Goal: Communication & Community: Answer question/provide support

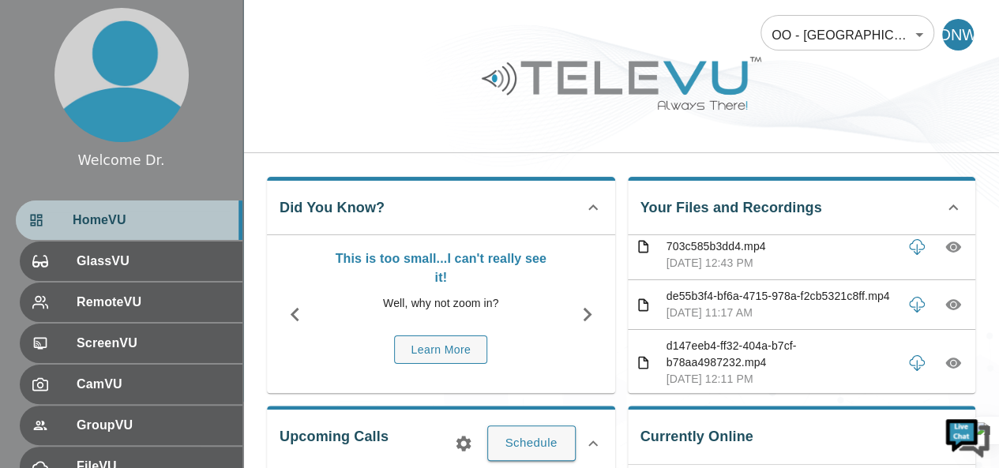
click at [147, 220] on span "HomeVU" at bounding box center [151, 220] width 157 height 19
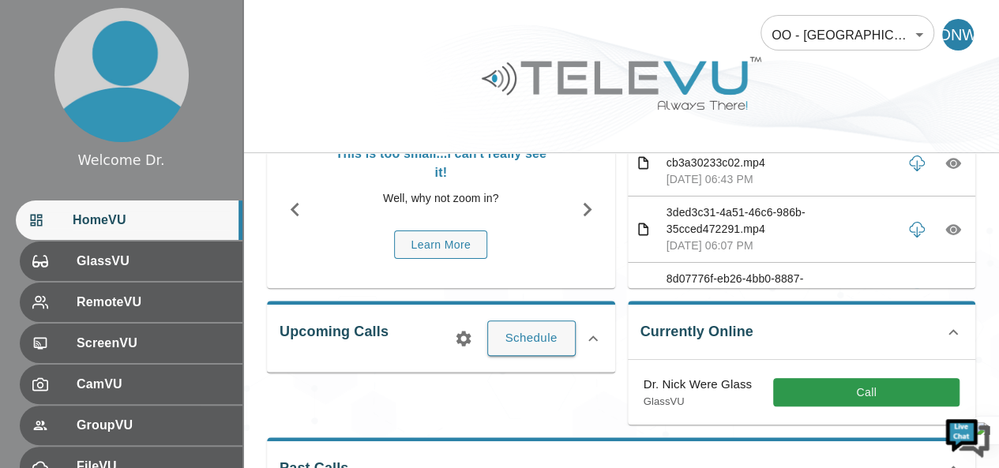
scroll to position [149, 0]
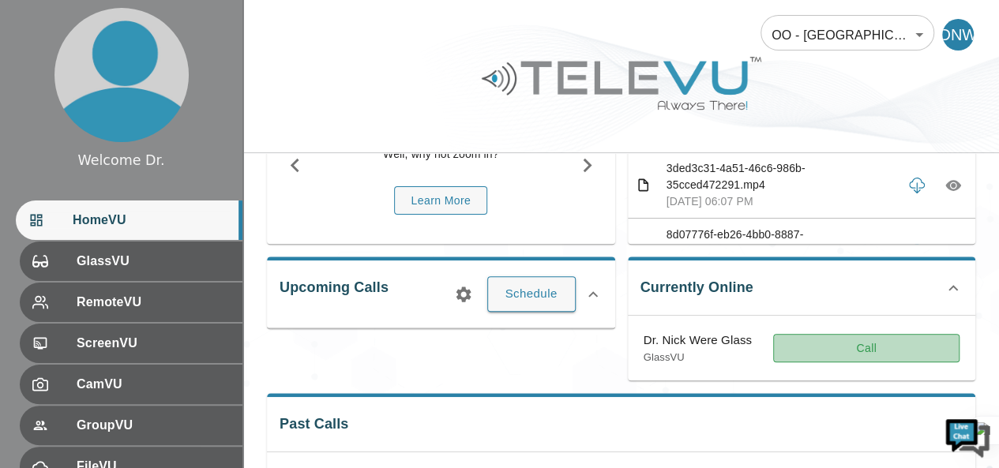
click at [848, 350] on button "Call" at bounding box center [866, 348] width 186 height 29
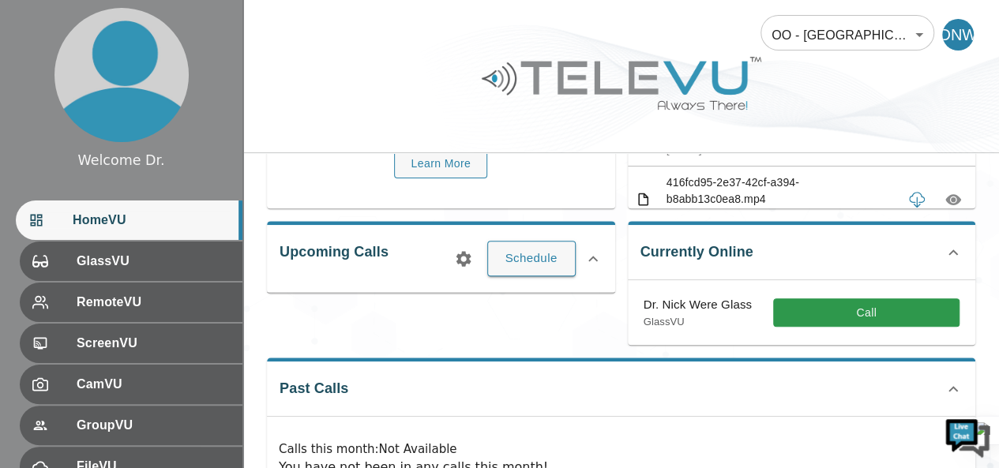
scroll to position [191, 0]
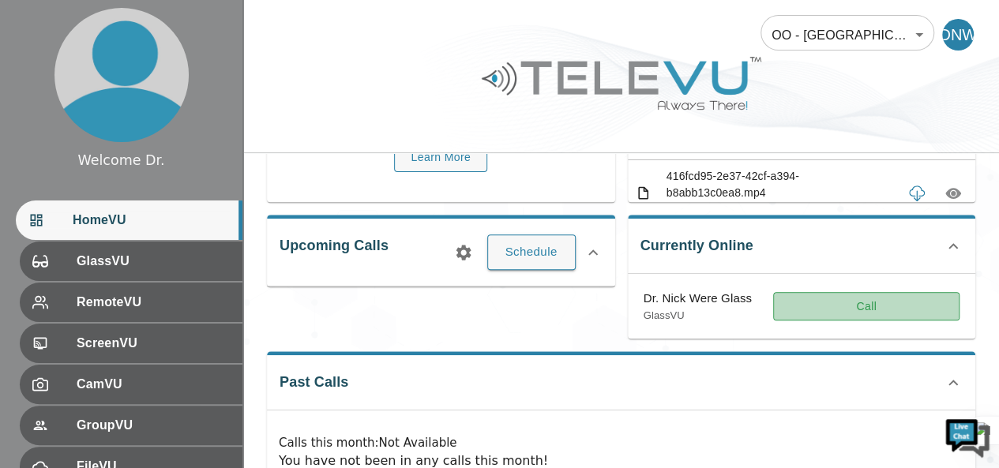
click at [850, 307] on button "Call" at bounding box center [866, 306] width 186 height 29
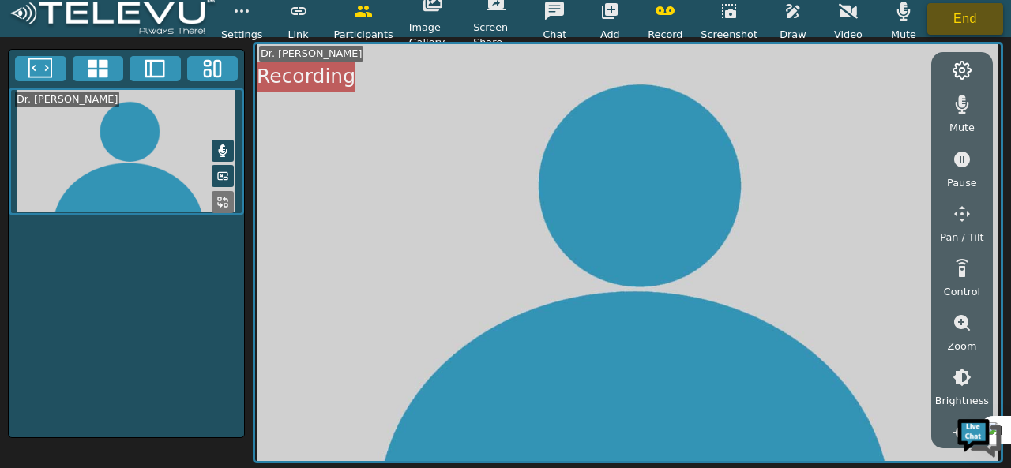
click at [959, 28] on button "End" at bounding box center [965, 19] width 76 height 32
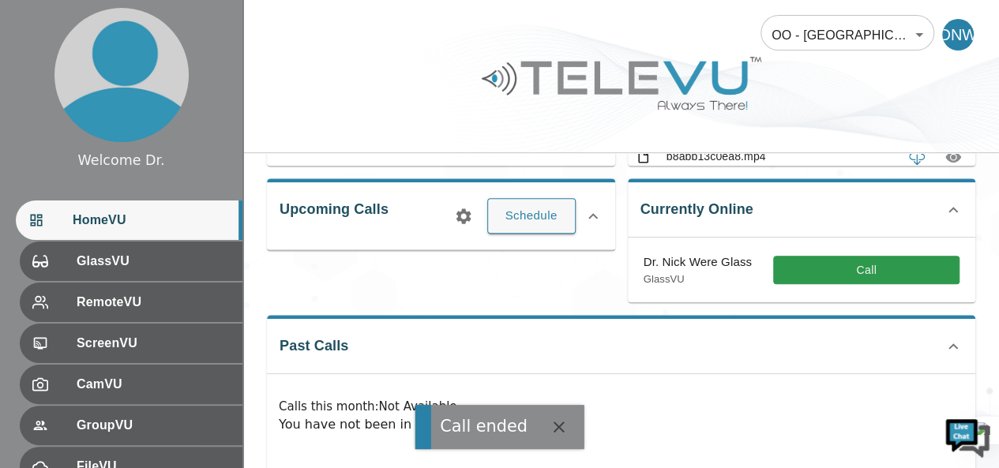
scroll to position [228, 0]
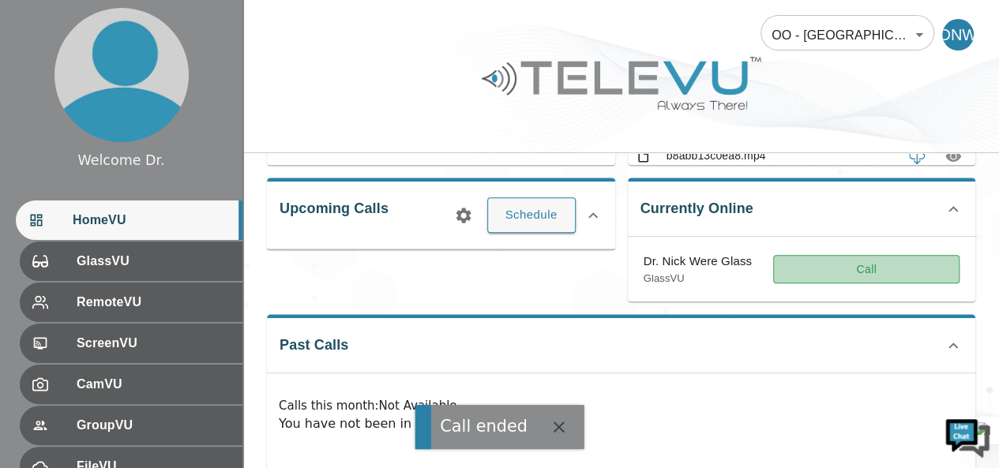
click at [812, 267] on button "Call" at bounding box center [866, 269] width 186 height 29
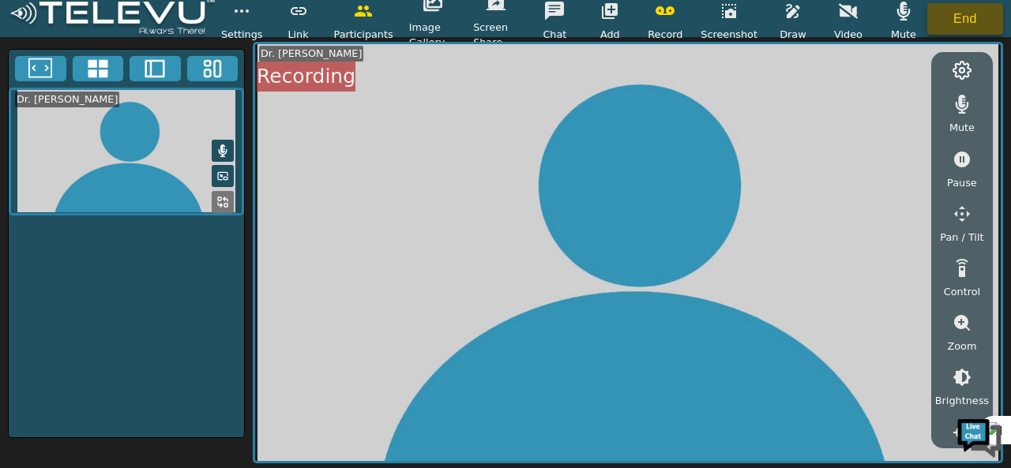
click at [986, 12] on button "End" at bounding box center [965, 19] width 76 height 32
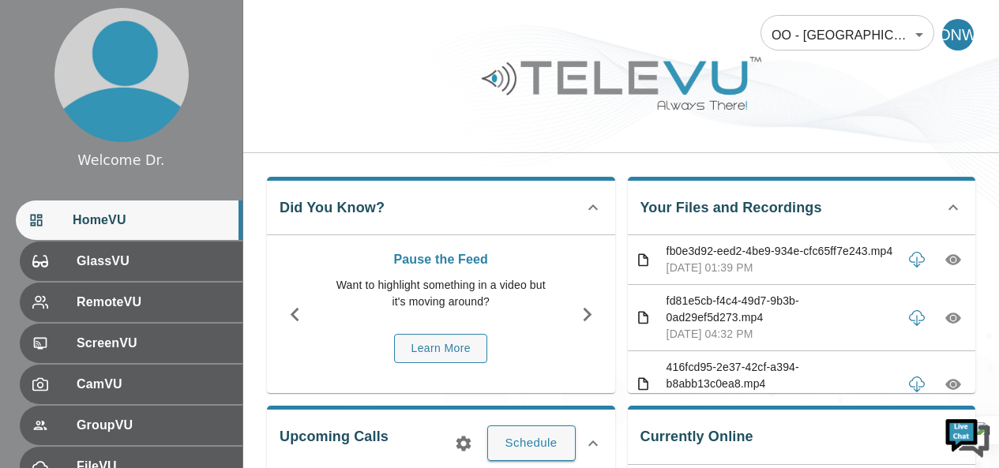
scroll to position [254, 0]
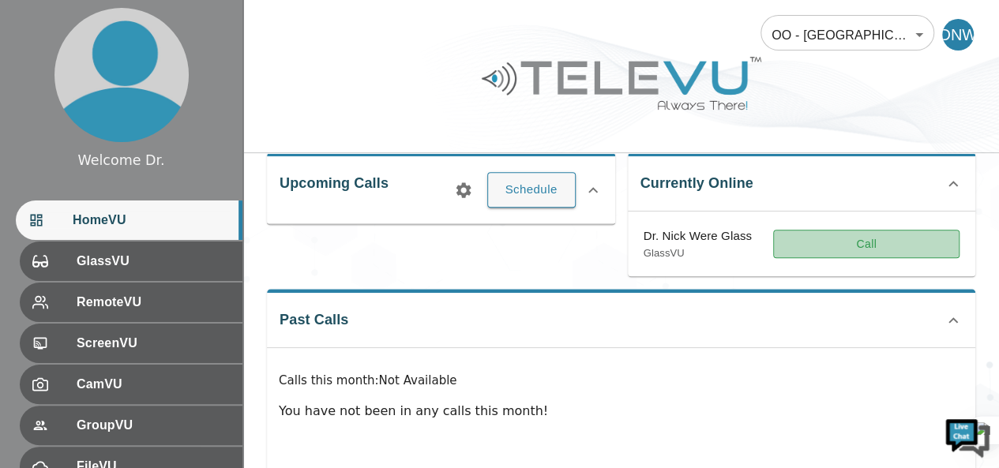
click at [836, 239] on button "Call" at bounding box center [866, 244] width 186 height 29
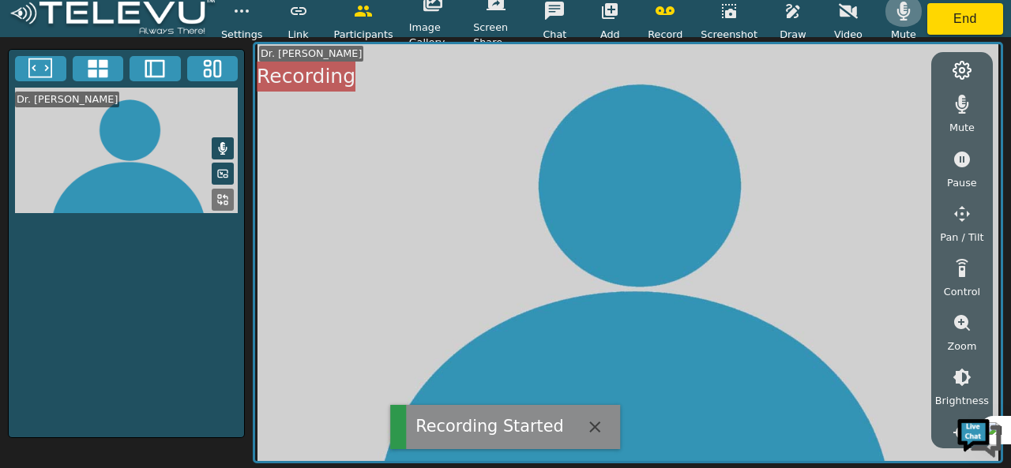
click at [904, 15] on icon "button" at bounding box center [903, 11] width 13 height 19
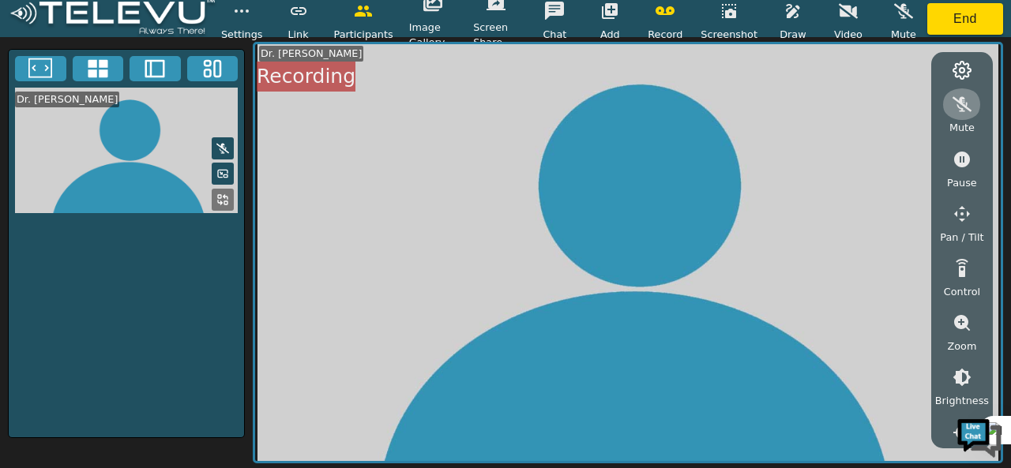
click at [960, 99] on icon "button" at bounding box center [961, 104] width 19 height 15
click at [618, 2] on icon "button" at bounding box center [609, 11] width 19 height 19
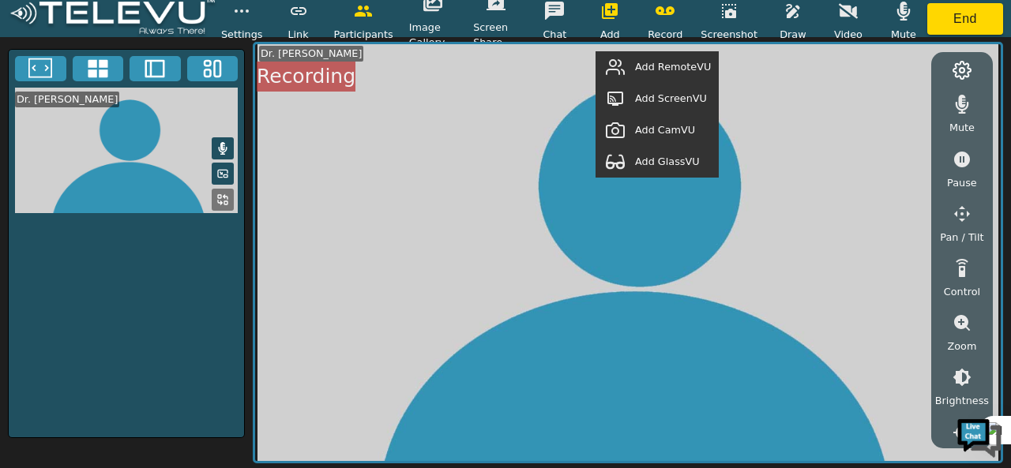
click at [679, 157] on span "Add GlassVU" at bounding box center [667, 161] width 65 height 15
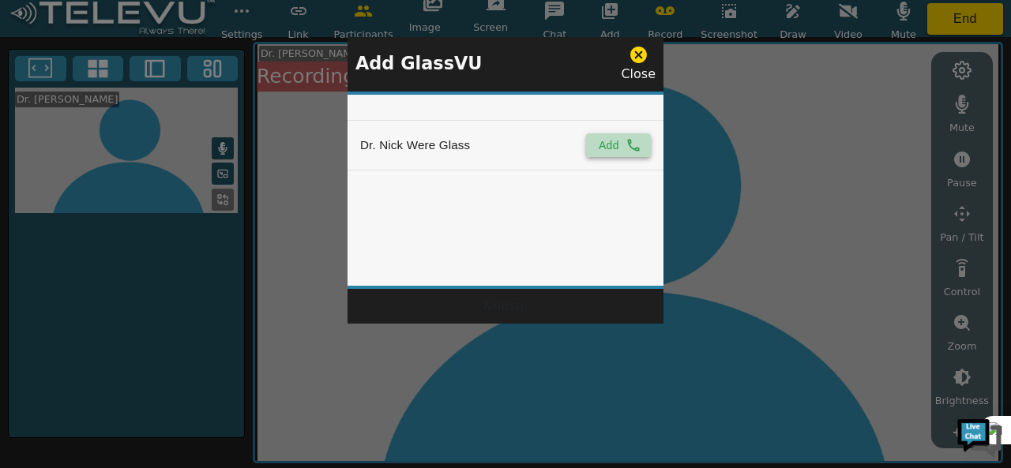
click at [610, 144] on button "Add" at bounding box center [618, 145] width 65 height 24
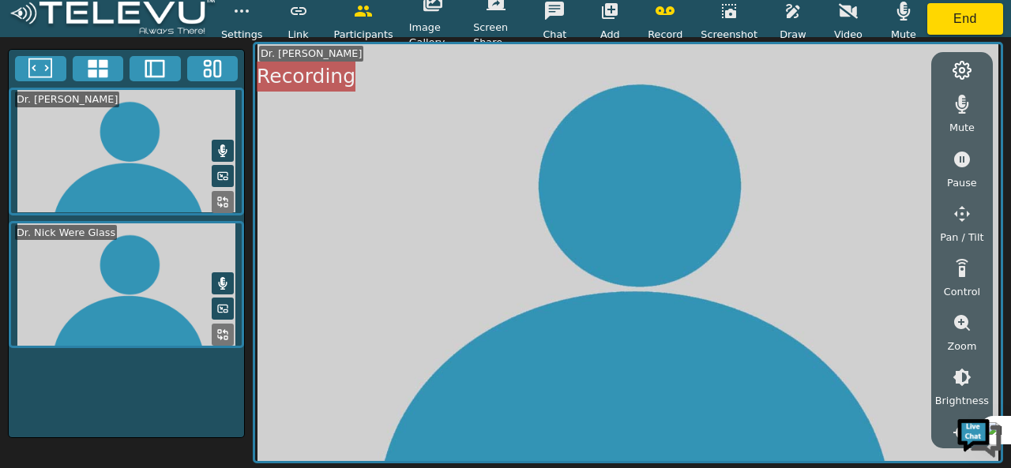
click at [224, 336] on rect at bounding box center [225, 337] width 3 height 3
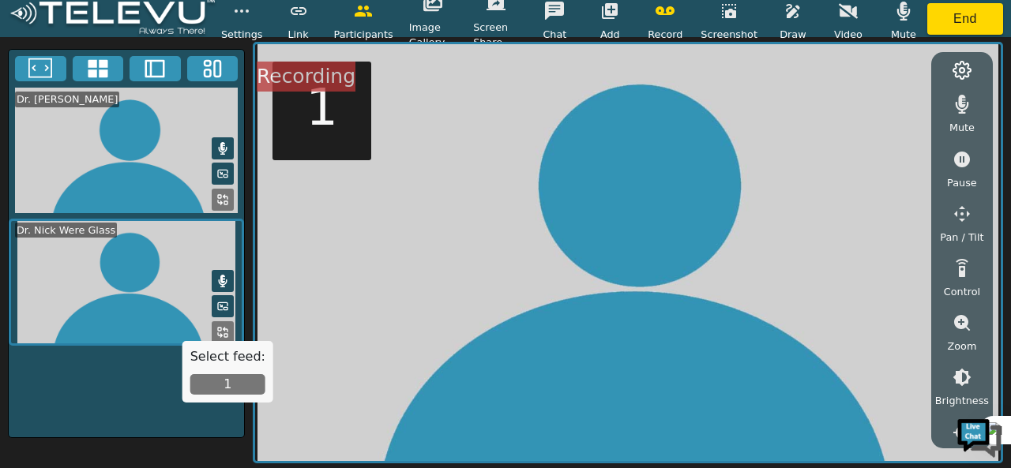
click at [216, 382] on button "1" at bounding box center [227, 384] width 75 height 21
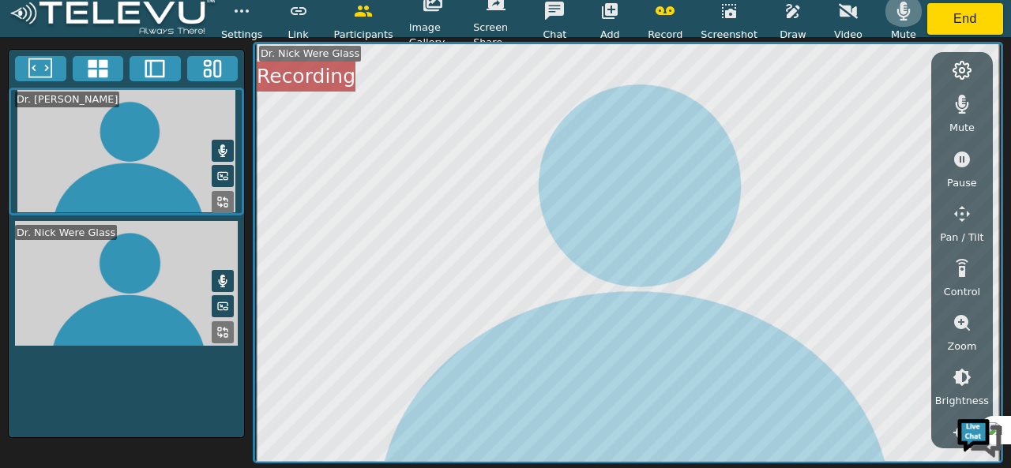
click at [899, 13] on icon "button" at bounding box center [903, 11] width 13 height 19
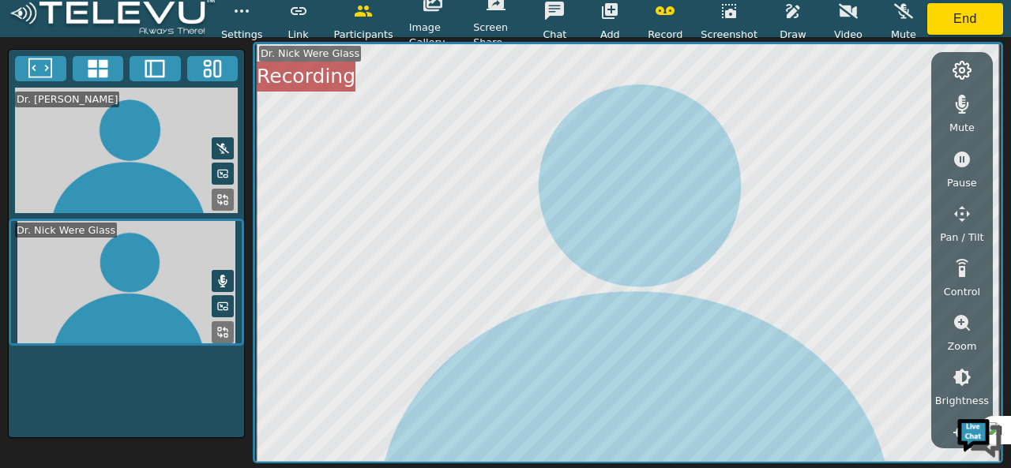
click at [968, 381] on icon "button" at bounding box center [961, 377] width 19 height 19
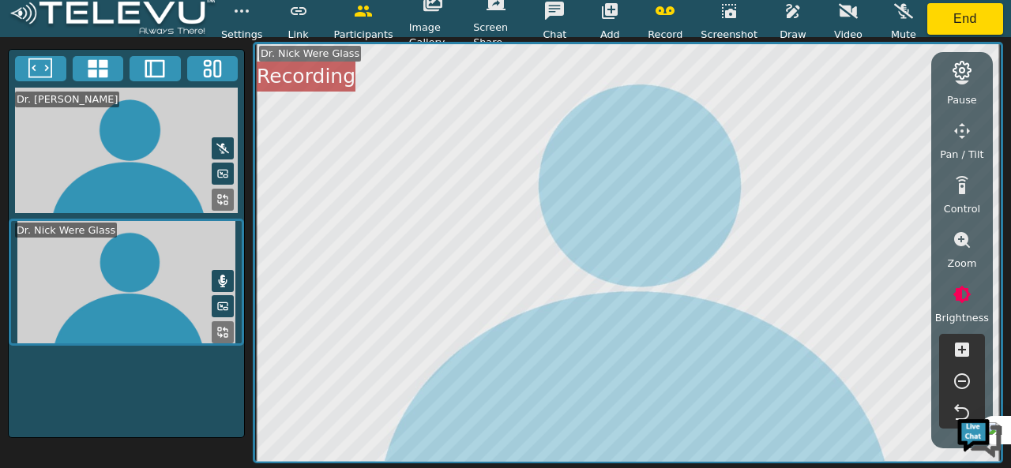
scroll to position [84, 0]
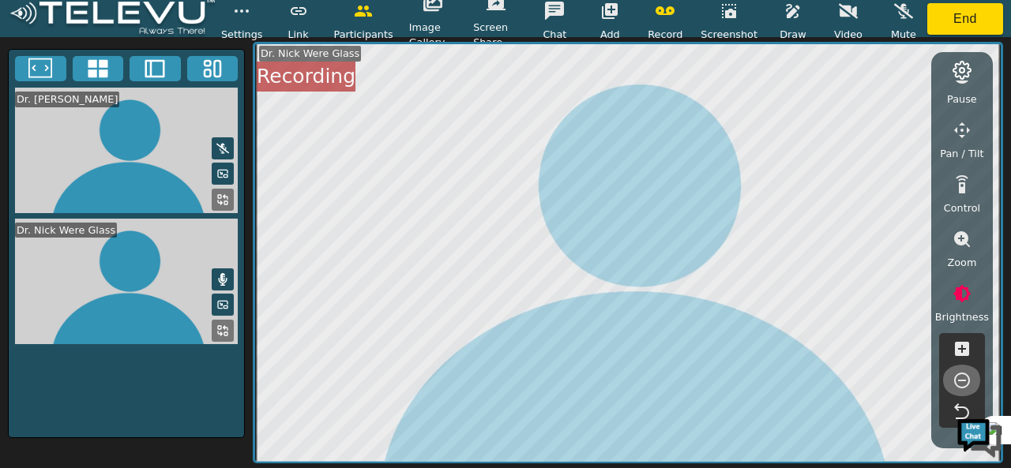
click at [960, 378] on icon "button" at bounding box center [961, 380] width 19 height 19
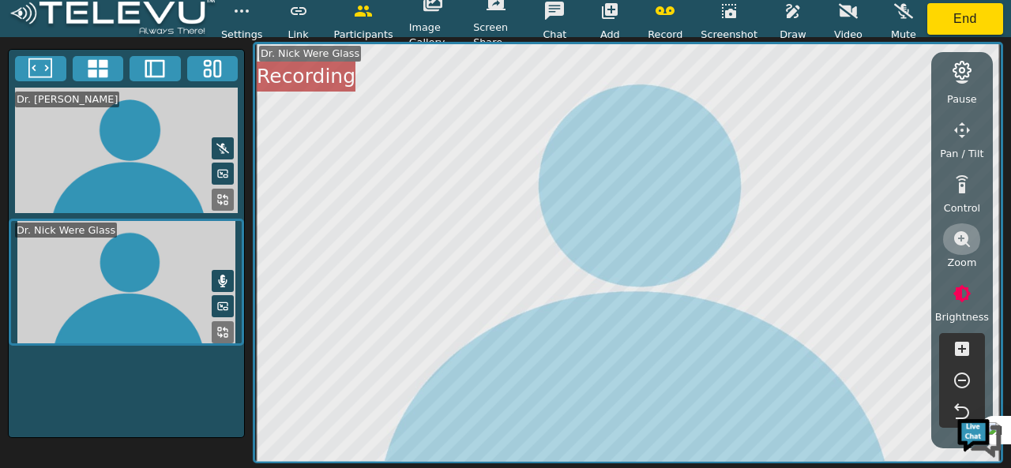
click at [963, 242] on icon "button" at bounding box center [962, 239] width 16 height 16
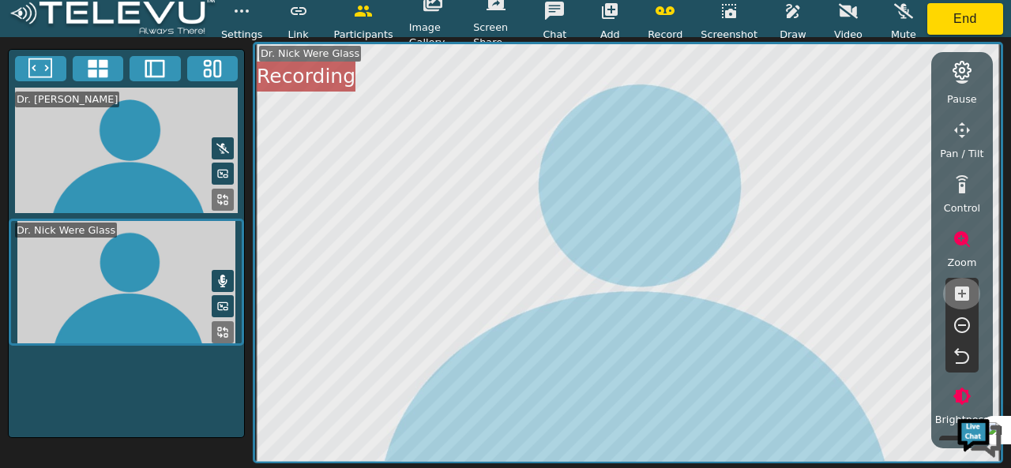
click at [958, 291] on icon "button" at bounding box center [962, 294] width 14 height 14
click at [961, 297] on icon "button" at bounding box center [961, 293] width 19 height 19
